Goal: Transaction & Acquisition: Obtain resource

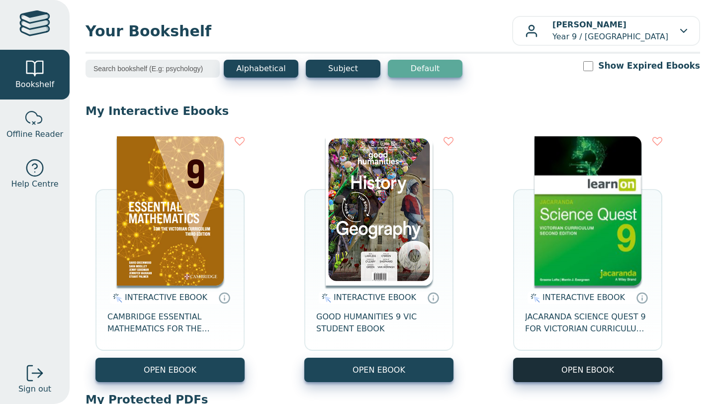
click at [636, 366] on button "OPEN EBOOK" at bounding box center [587, 369] width 149 height 24
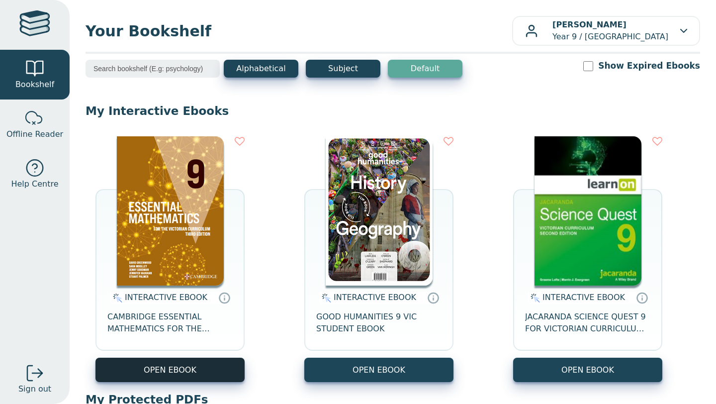
click at [168, 372] on button "OPEN EBOOK" at bounding box center [169, 369] width 149 height 24
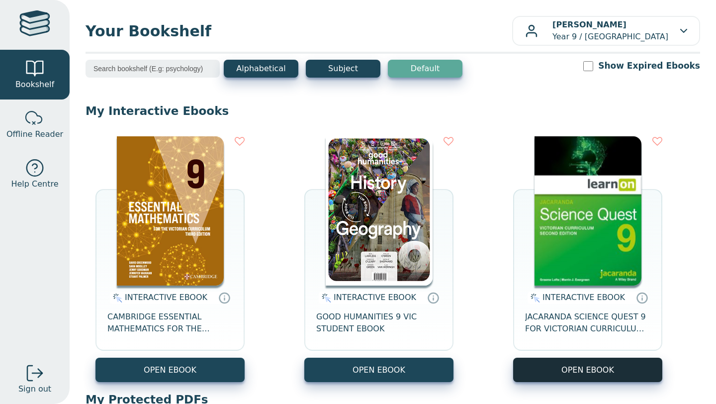
click at [583, 374] on button "OPEN EBOOK" at bounding box center [587, 369] width 149 height 24
